Goal: Check status

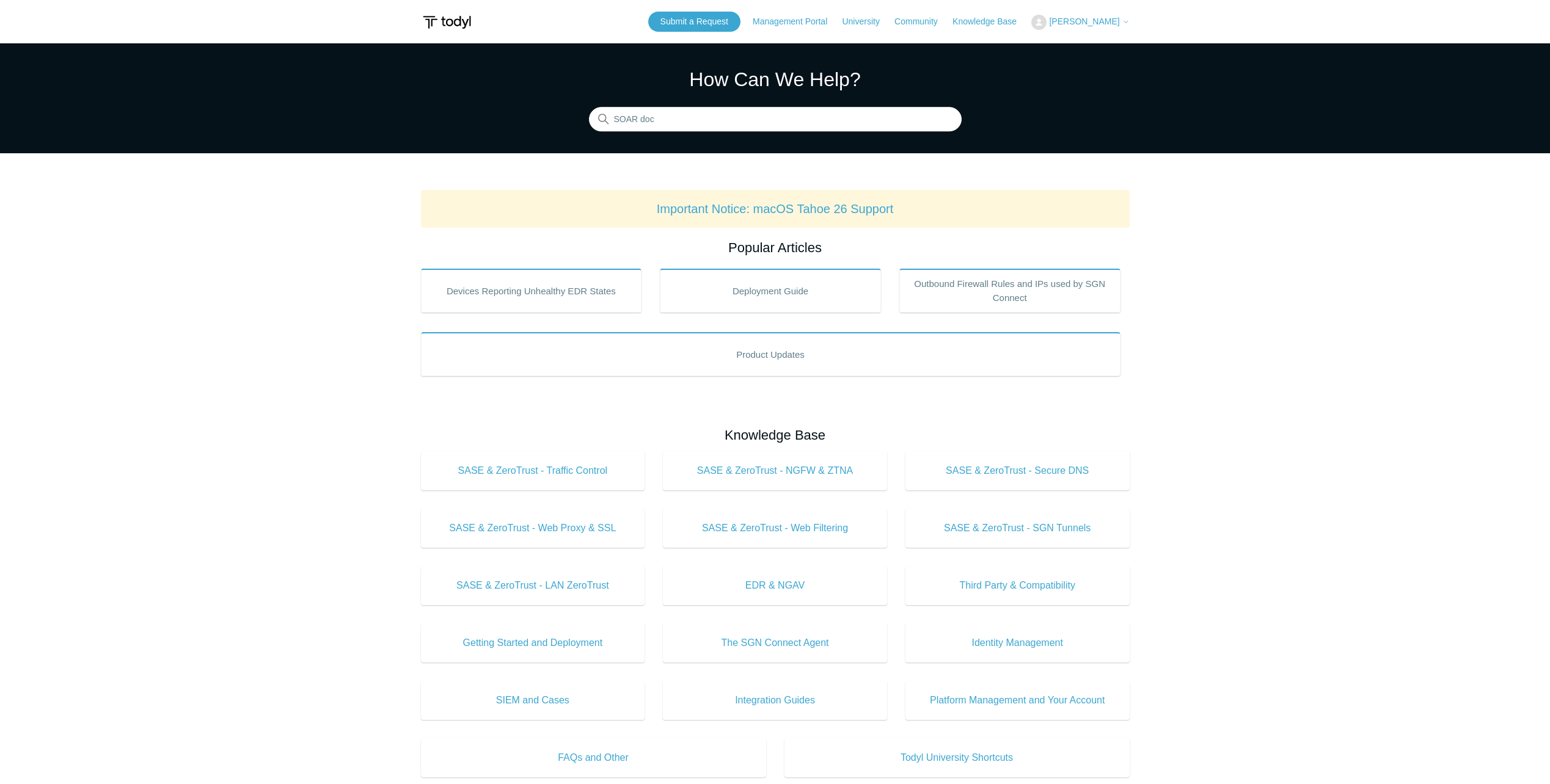
type input "SOAR docu"
click at [1086, 21] on span "[PERSON_NAME]" at bounding box center [1084, 21] width 70 height 10
click at [1108, 21] on span "[PERSON_NAME]" at bounding box center [1084, 21] width 70 height 10
click at [1100, 50] on link "My Support Requests" at bounding box center [1091, 47] width 119 height 21
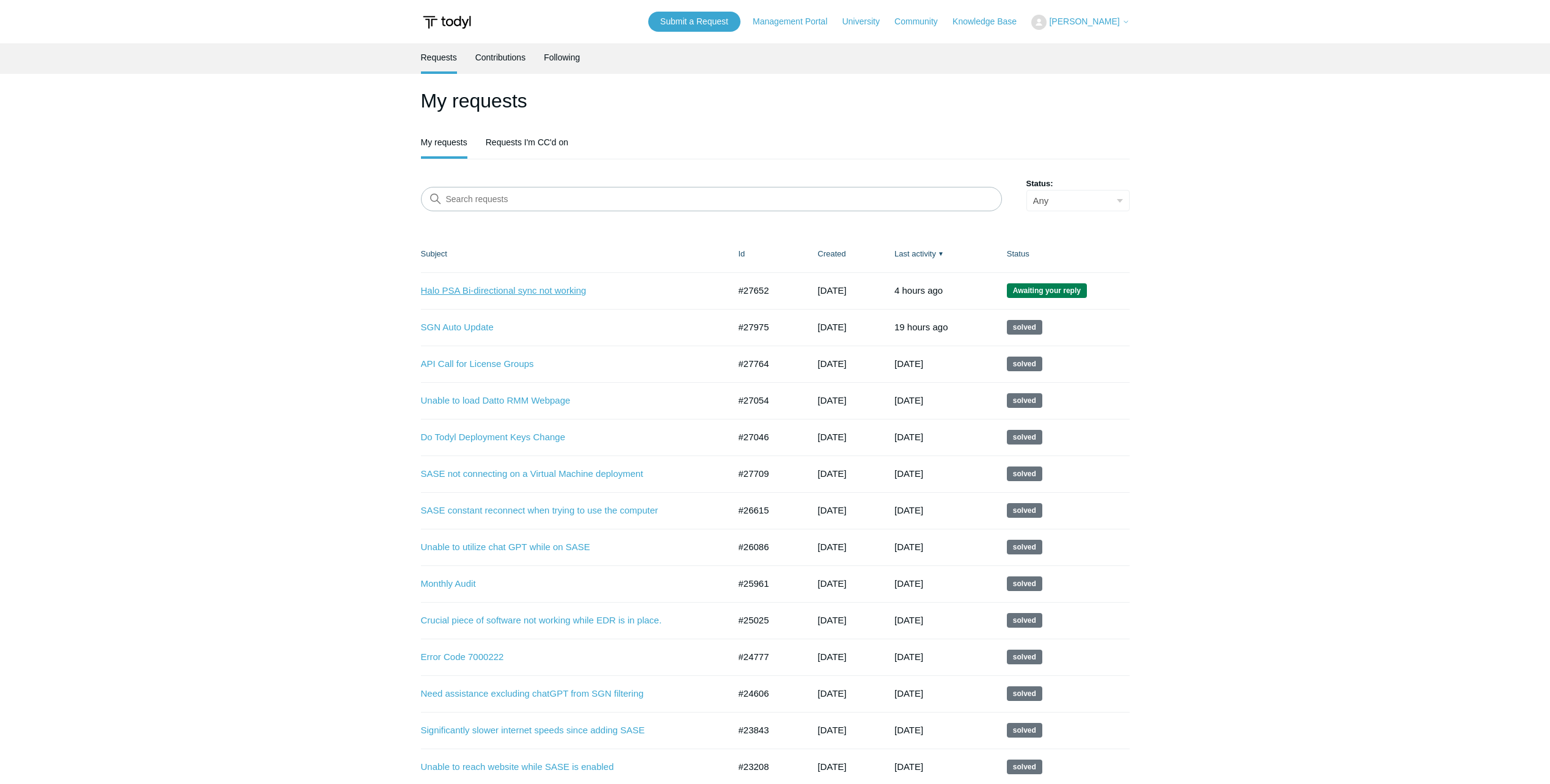
click at [510, 287] on link "Halo PSA Bi-directional sync not working" at bounding box center [565, 291] width 290 height 14
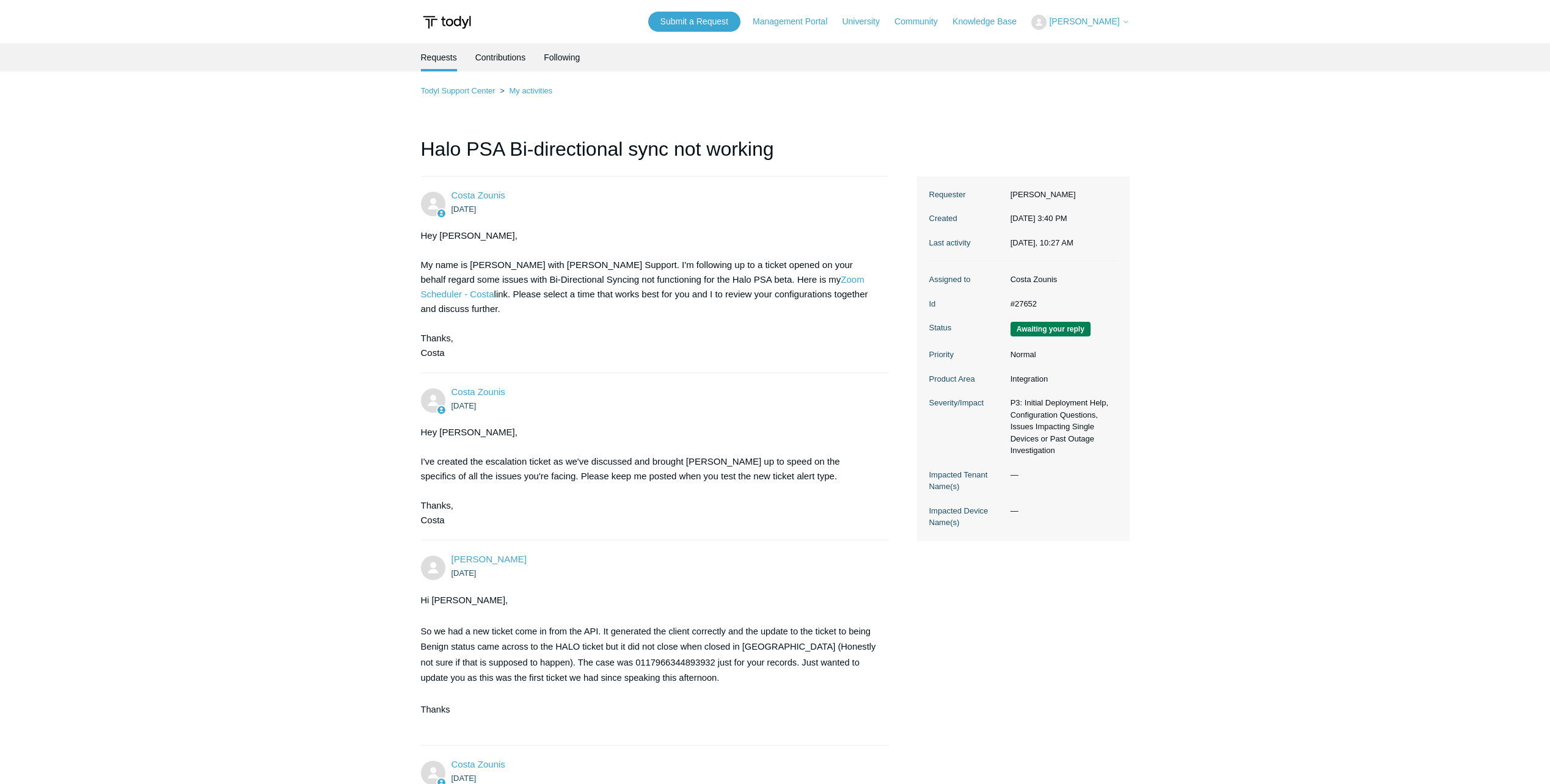
click at [1090, 26] on span "[PERSON_NAME]" at bounding box center [1089, 21] width 80 height 10
click at [1095, 46] on link "My Support Requests" at bounding box center [1091, 47] width 119 height 21
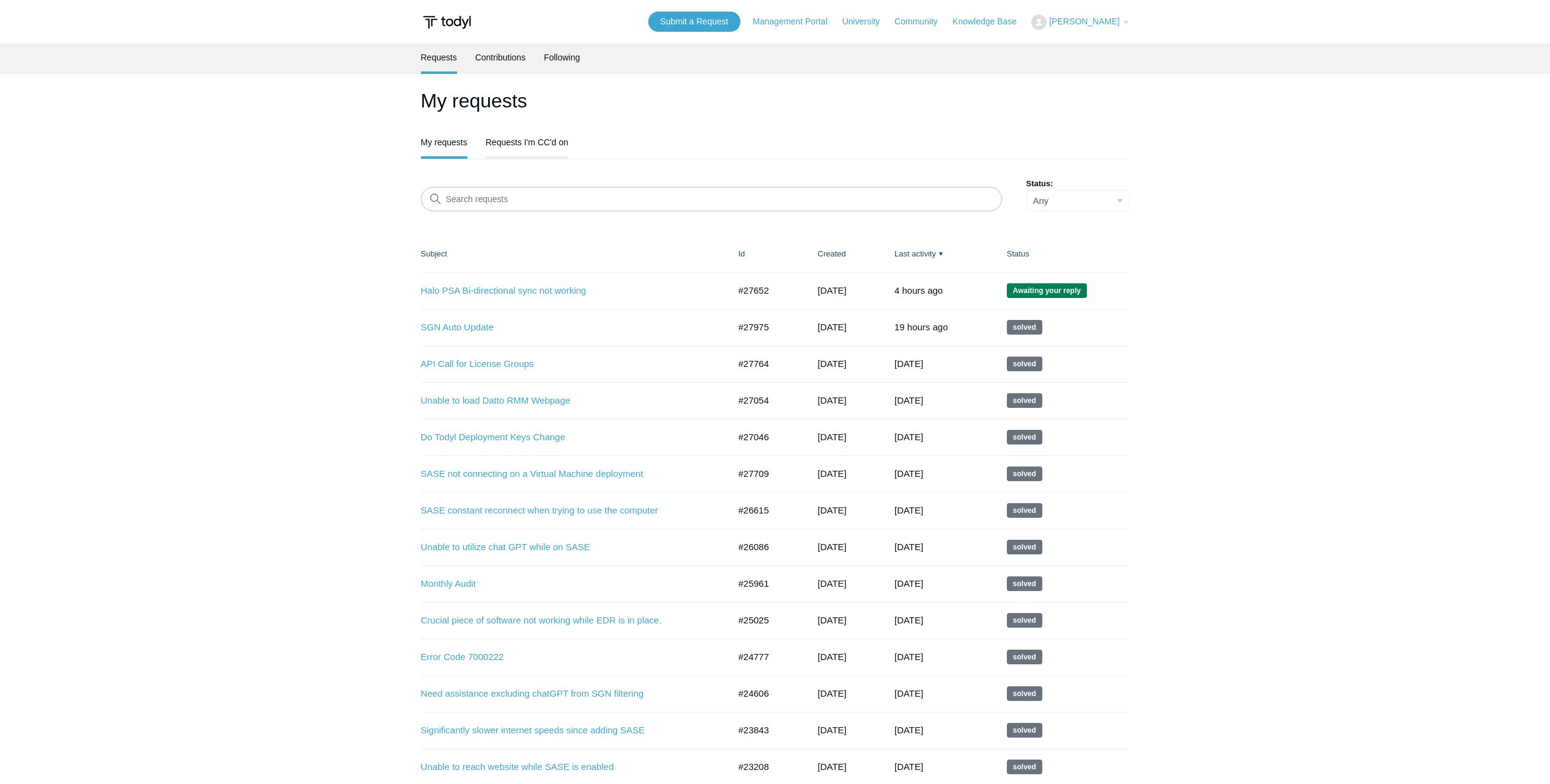
click at [528, 148] on link "Requests I'm CC'd on" at bounding box center [526, 141] width 82 height 25
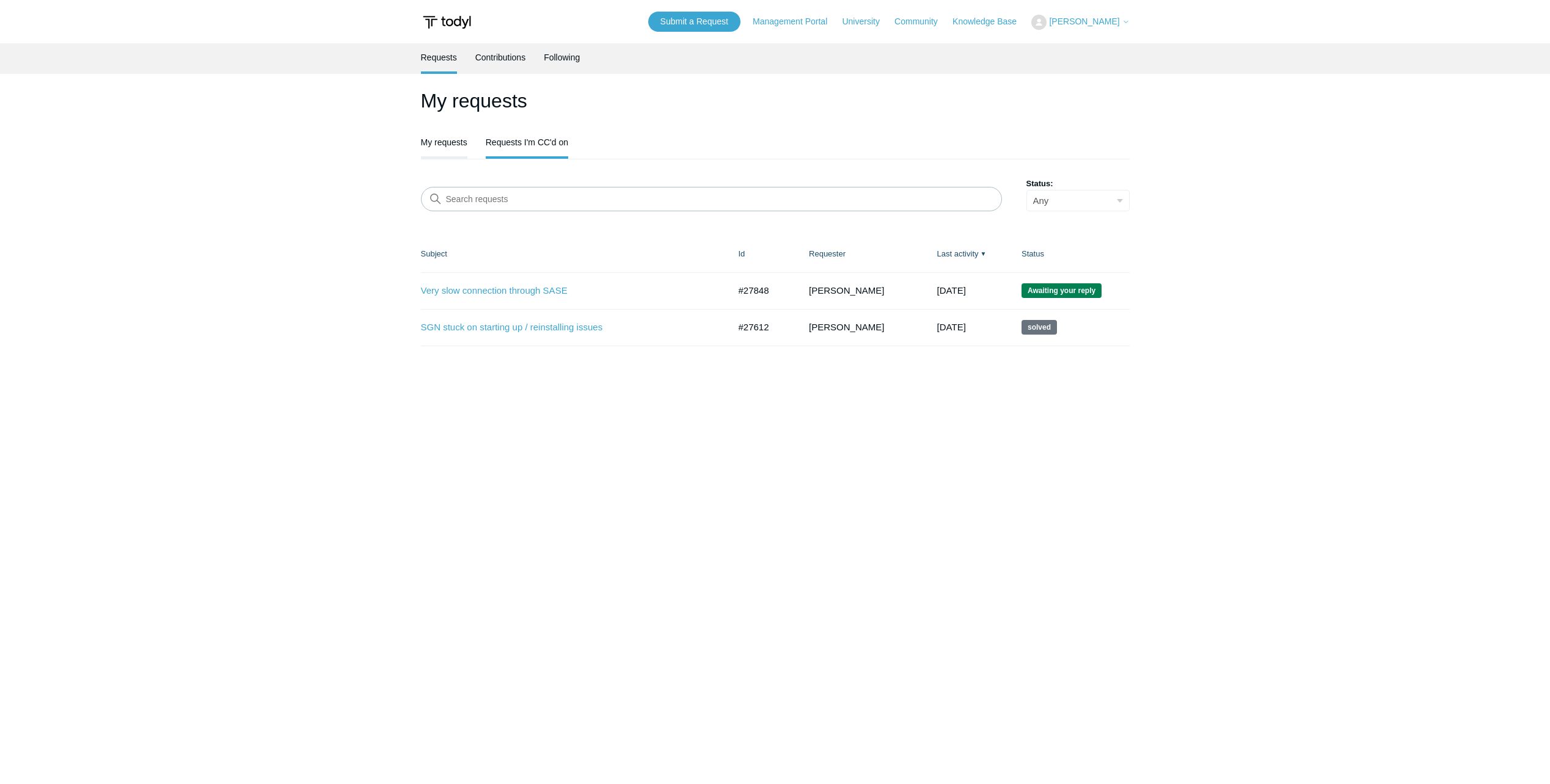
click at [451, 142] on link "My requests" at bounding box center [444, 141] width 47 height 25
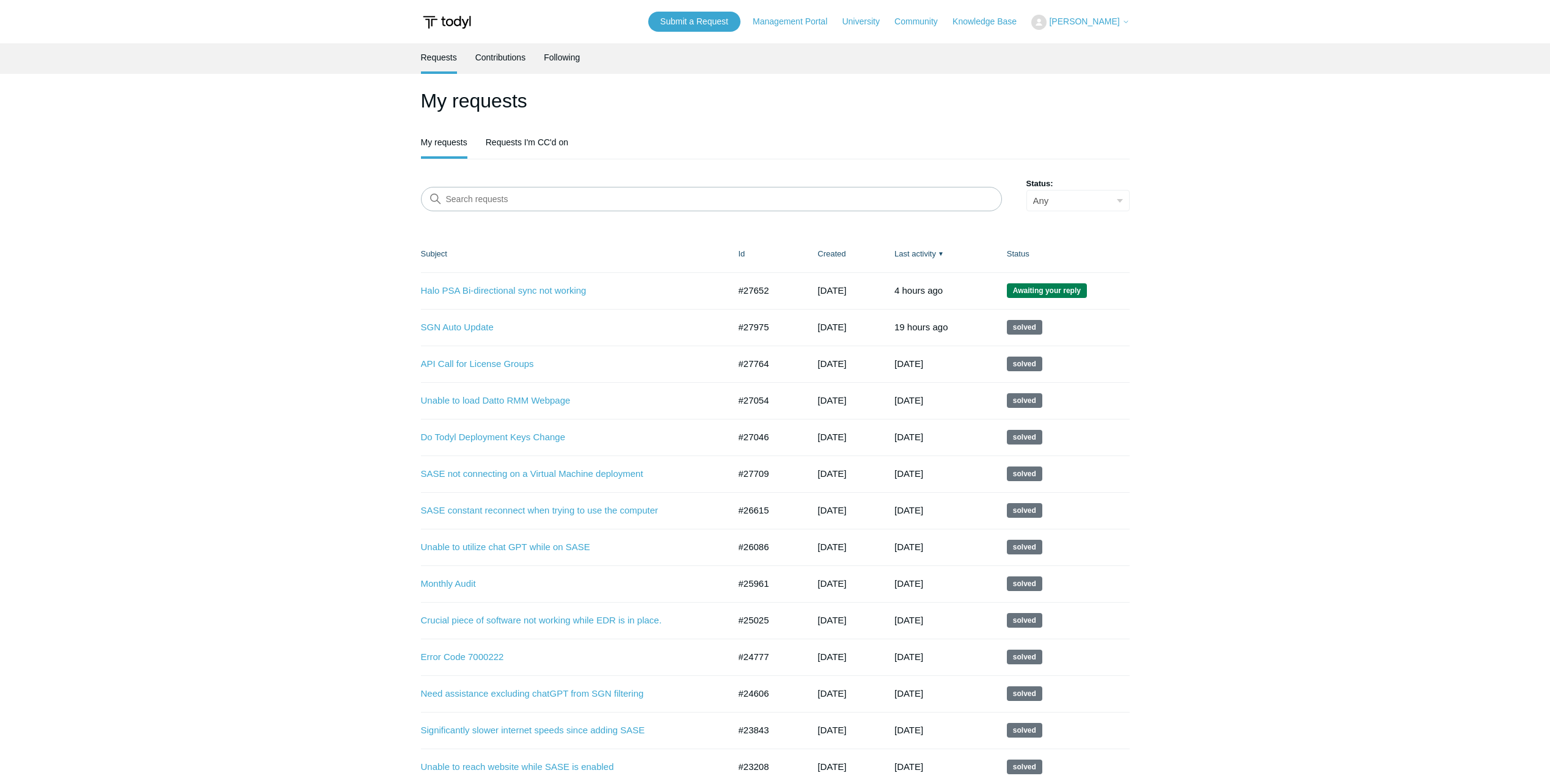
click at [1249, 301] on main "Requests Contributions Following My requests My requests Requests I'm CC'd on S…" at bounding box center [775, 723] width 1550 height 1360
